Goal: Task Accomplishment & Management: Manage account settings

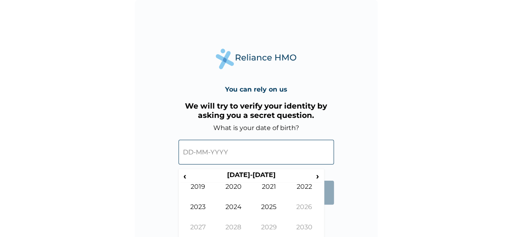
click at [217, 160] on input "text" at bounding box center [257, 152] width 156 height 25
click at [188, 173] on span "‹" at bounding box center [185, 176] width 9 height 10
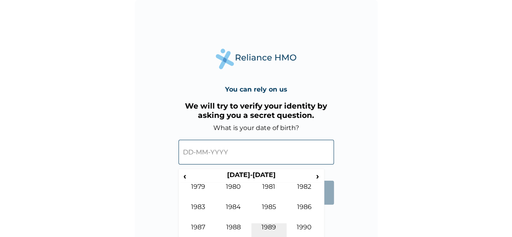
click at [275, 226] on td "1989" at bounding box center [270, 233] width 36 height 20
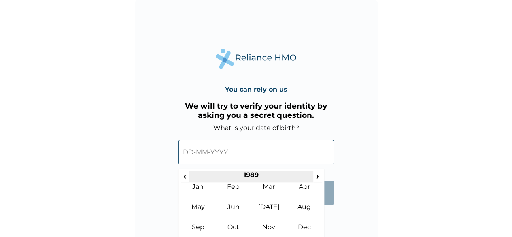
click at [269, 180] on th "1989" at bounding box center [251, 176] width 124 height 11
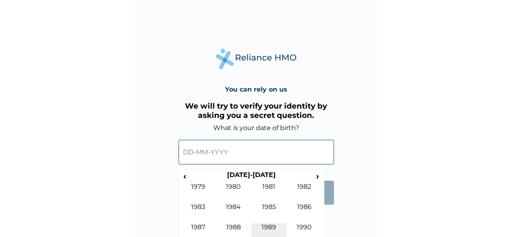
click at [268, 229] on td "1989" at bounding box center [270, 233] width 36 height 20
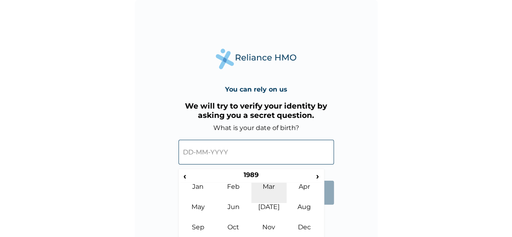
click at [272, 184] on td "Mar" at bounding box center [270, 193] width 36 height 20
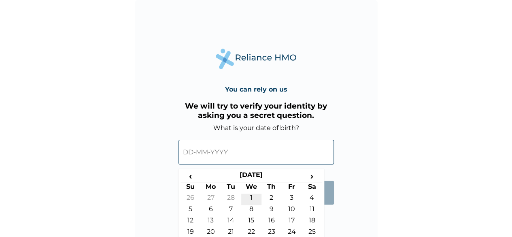
click at [251, 200] on td "1" at bounding box center [251, 199] width 20 height 11
type input "01-03-1989"
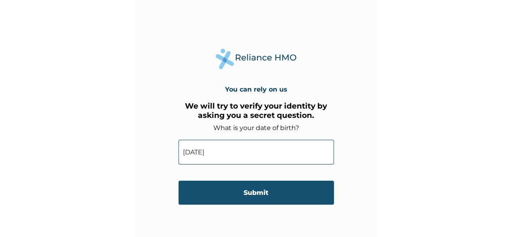
click at [286, 192] on input "Submit" at bounding box center [257, 193] width 156 height 24
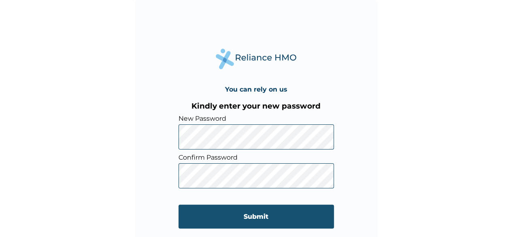
click at [273, 215] on input "Submit" at bounding box center [257, 217] width 156 height 24
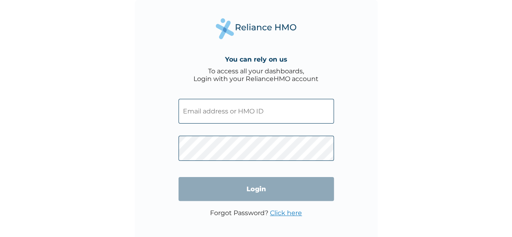
click at [252, 115] on input "text" at bounding box center [257, 111] width 156 height 25
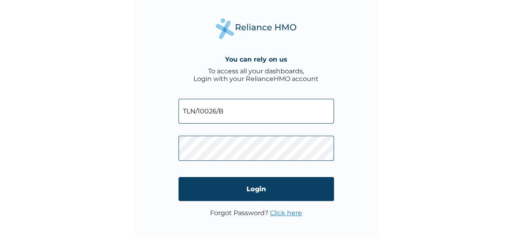
type input "TLN/10026/B"
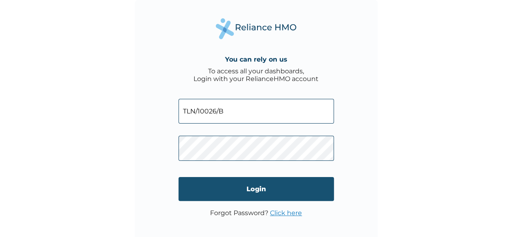
click at [271, 186] on input "Login" at bounding box center [257, 189] width 156 height 24
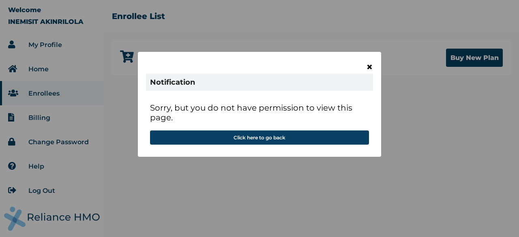
click at [369, 65] on span "×" at bounding box center [369, 67] width 7 height 14
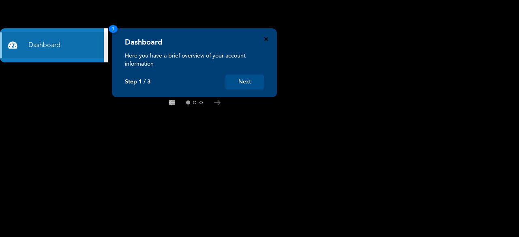
click at [267, 38] on icon "Close" at bounding box center [266, 39] width 4 height 4
